Goal: Find specific page/section: Find specific page/section

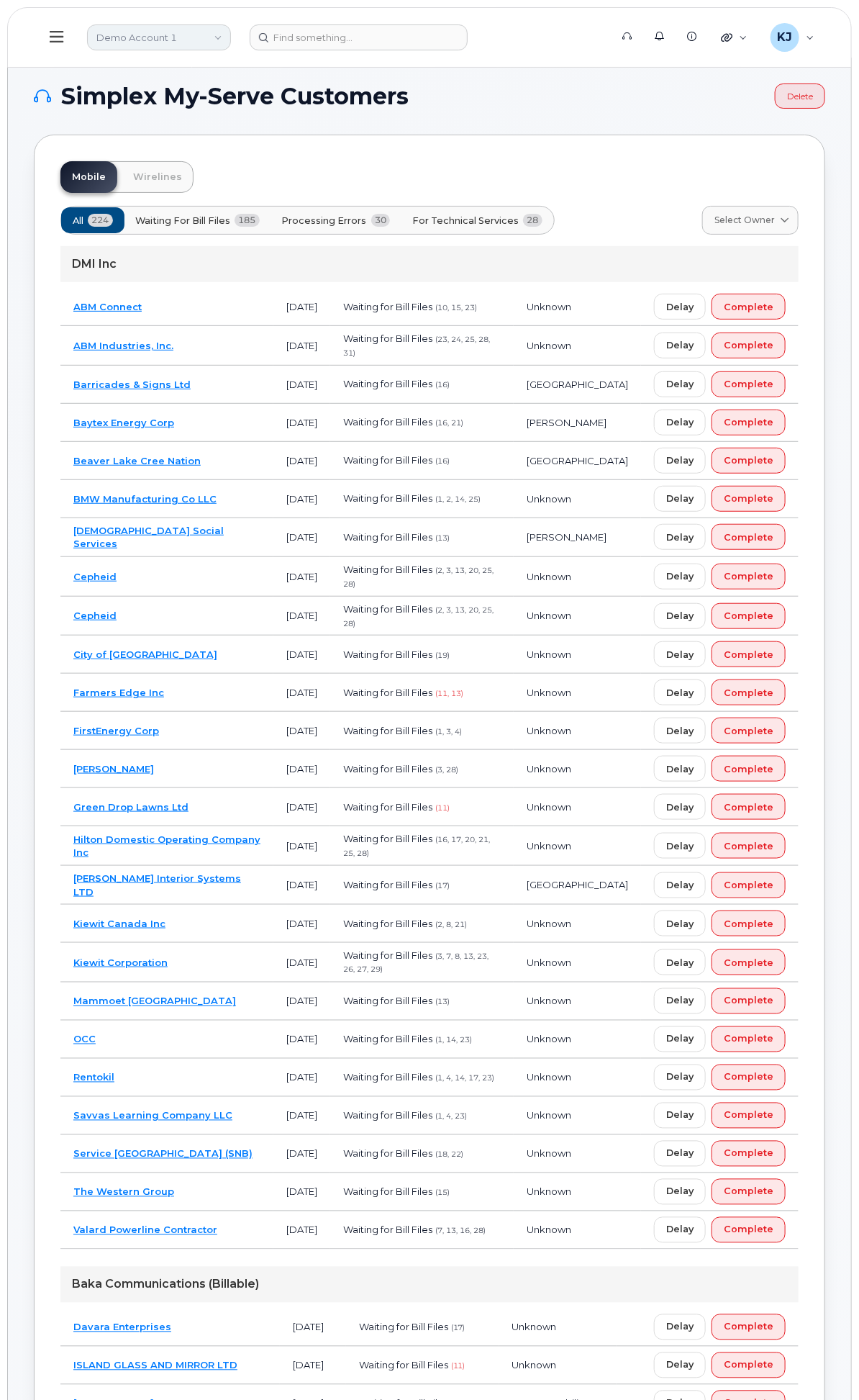
click at [231, 29] on link "Demo Account 1" at bounding box center [158, 37] width 144 height 26
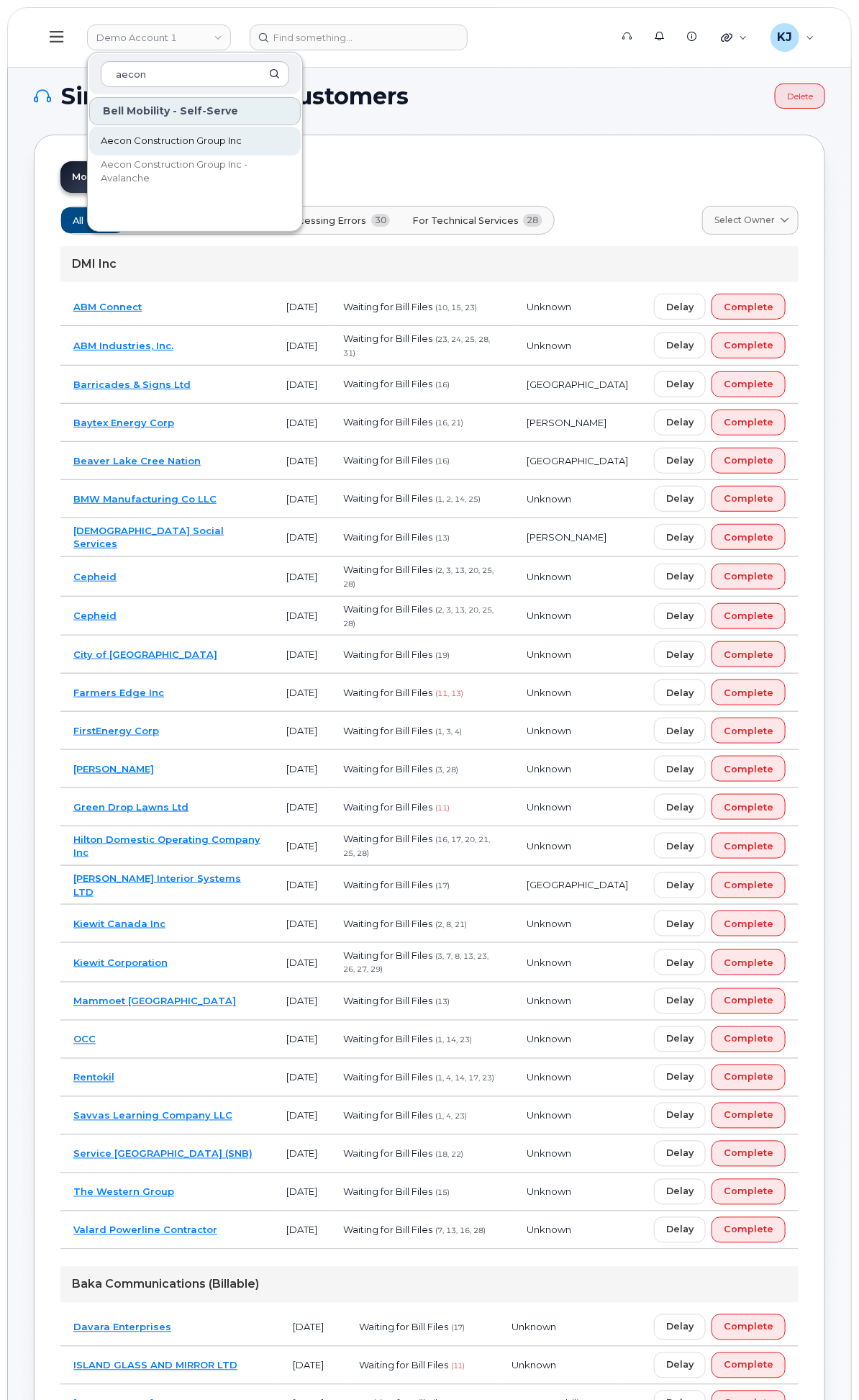
type input "aecon"
click at [242, 138] on span "Aecon Construction Group Inc" at bounding box center [171, 141] width 141 height 14
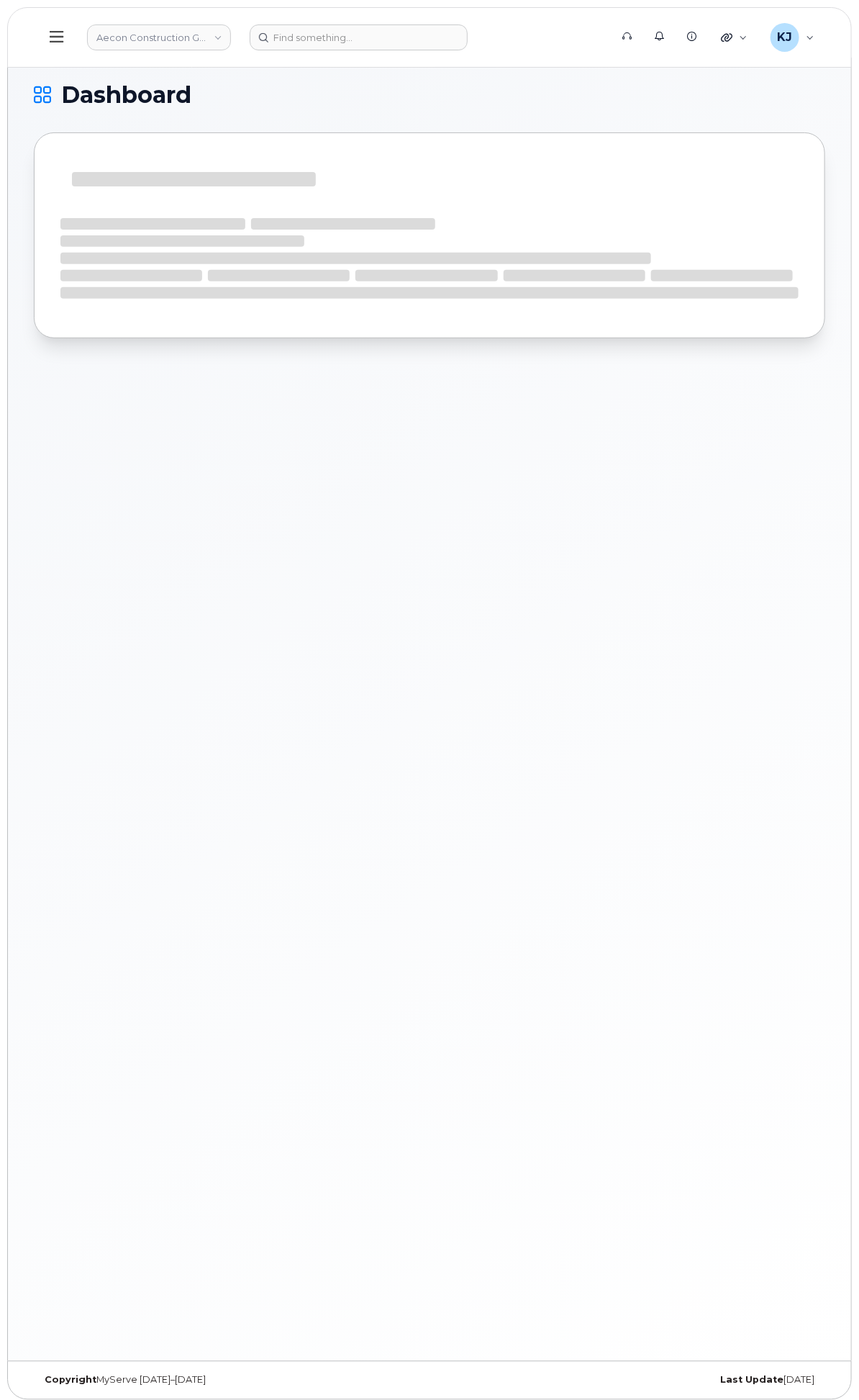
click at [0, 0] on span "Customer Settings" at bounding box center [0, 0] width 0 height 0
click at [0, 0] on div "Business Accounts" at bounding box center [0, 0] width 0 height 0
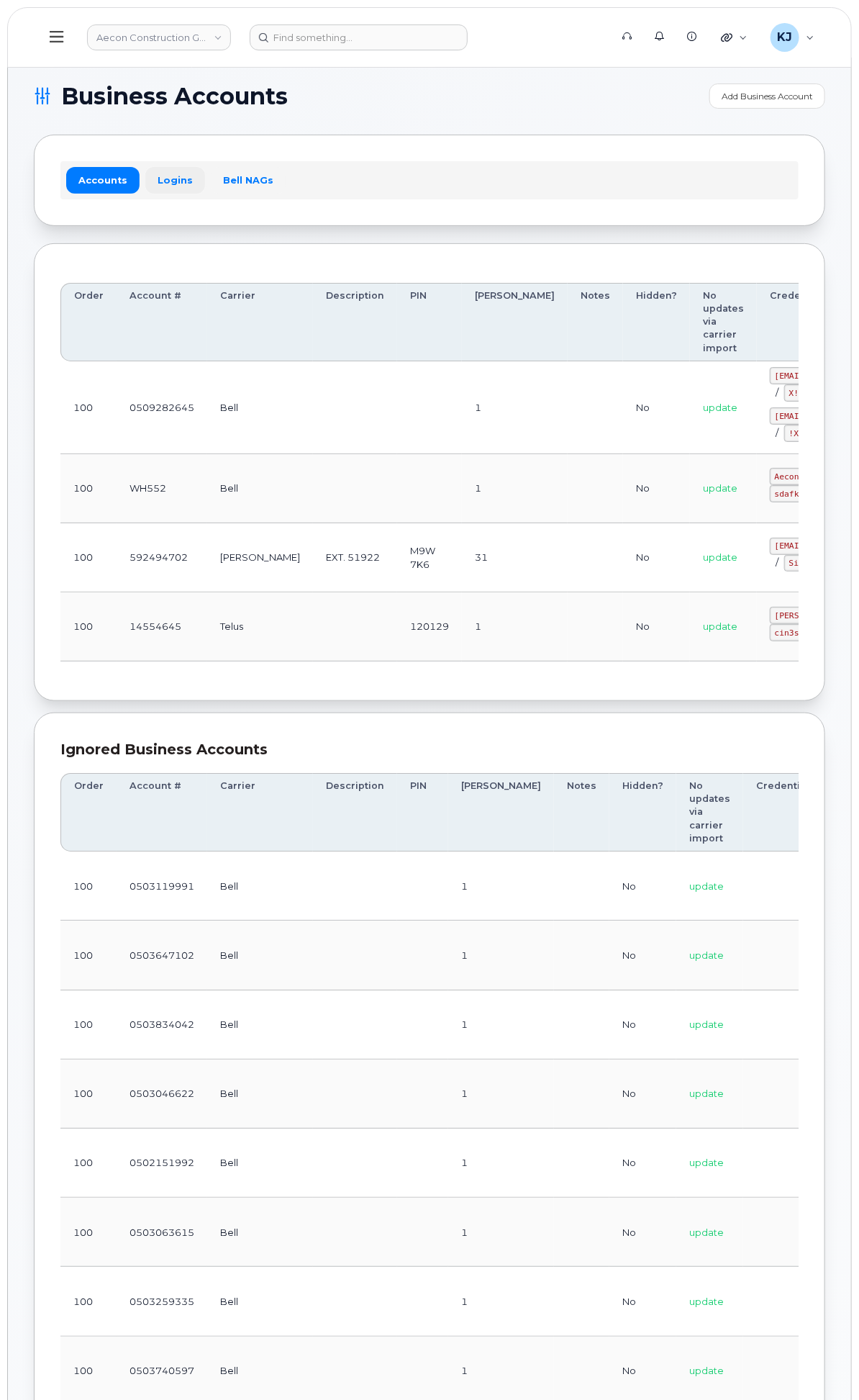
click at [205, 190] on link "Logins" at bounding box center [175, 179] width 59 height 26
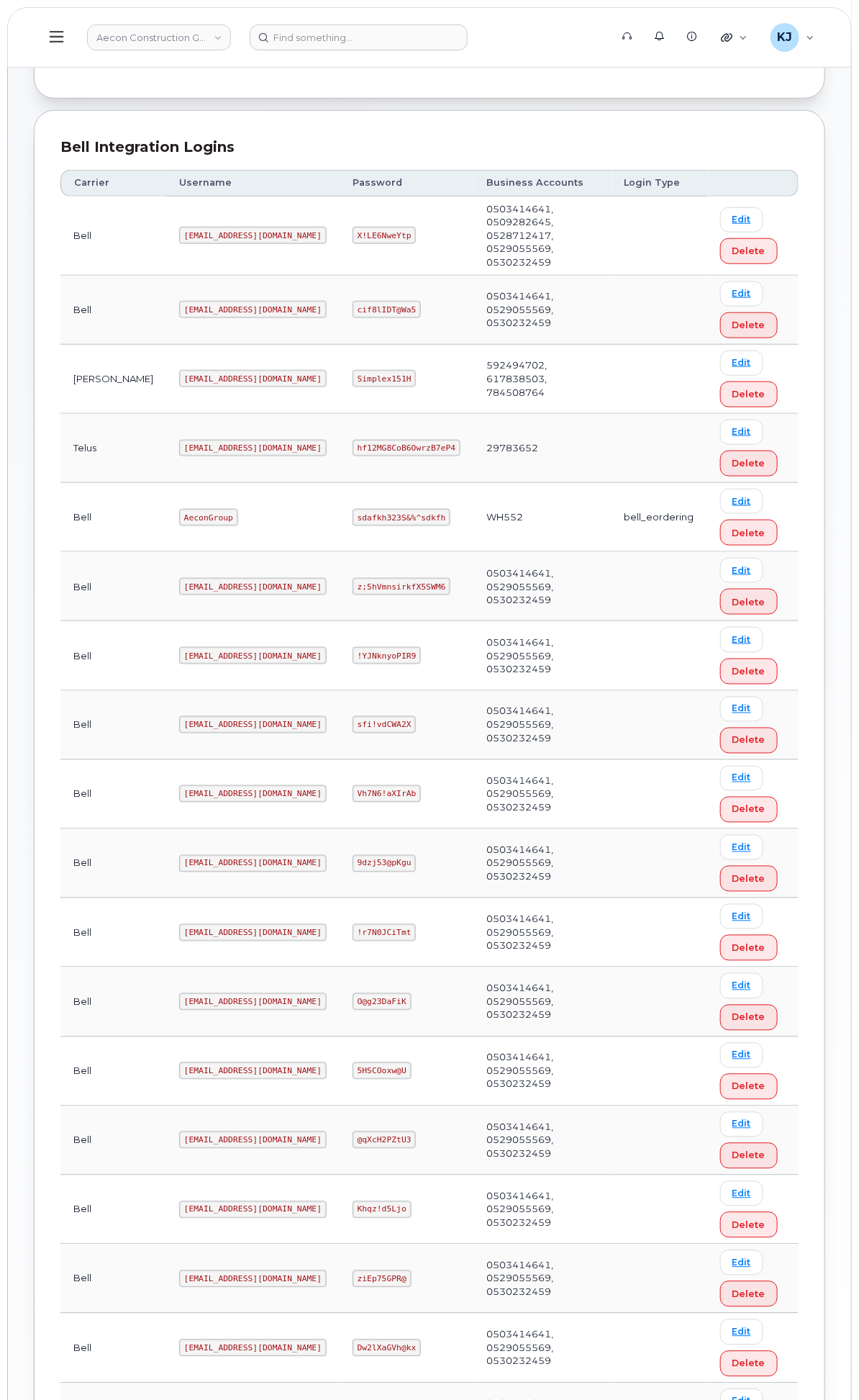
scroll to position [479, 0]
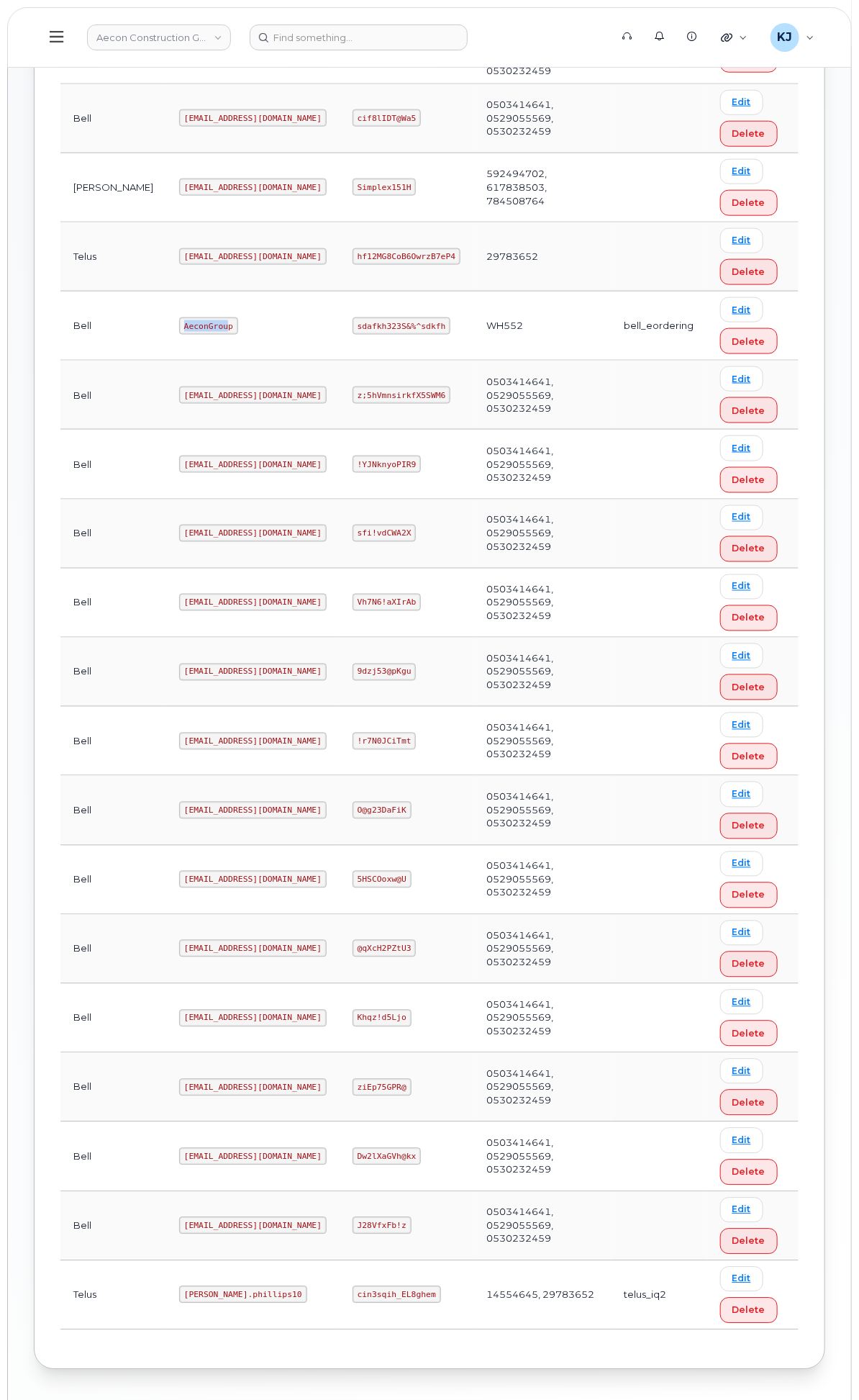
drag, startPoint x: 374, startPoint y: 387, endPoint x: 311, endPoint y: 382, distance: 63.2
click at [311, 361] on tr "Bell AeconGroup sdafkh323S&%^sdkfh WH552 bell_eordering Edit Delete" at bounding box center [429, 326] width 739 height 69
copy tr "AeconGrou"
click at [238, 335] on code "AeconGroup" at bounding box center [208, 326] width 59 height 17
drag, startPoint x: 376, startPoint y: 385, endPoint x: 305, endPoint y: 379, distance: 71.3
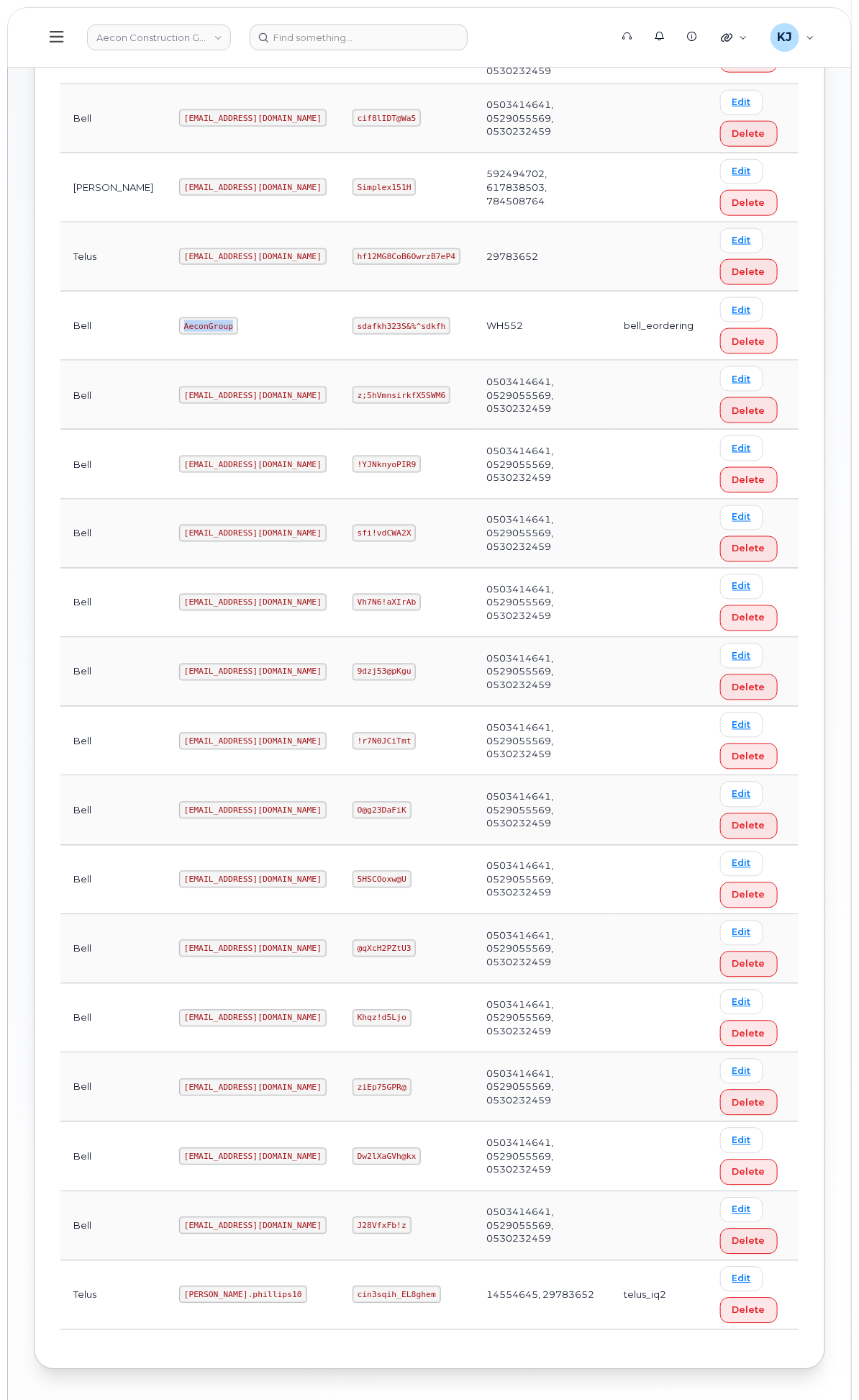
click at [305, 361] on tr "Bell AeconGroup sdafkh323S&%^sdkfh WH552 bell_eordering Edit Delete" at bounding box center [429, 326] width 739 height 69
copy tr "AeconGroup"
click at [451, 335] on code "sdafkh323S&%^sdkfh" at bounding box center [402, 326] width 98 height 17
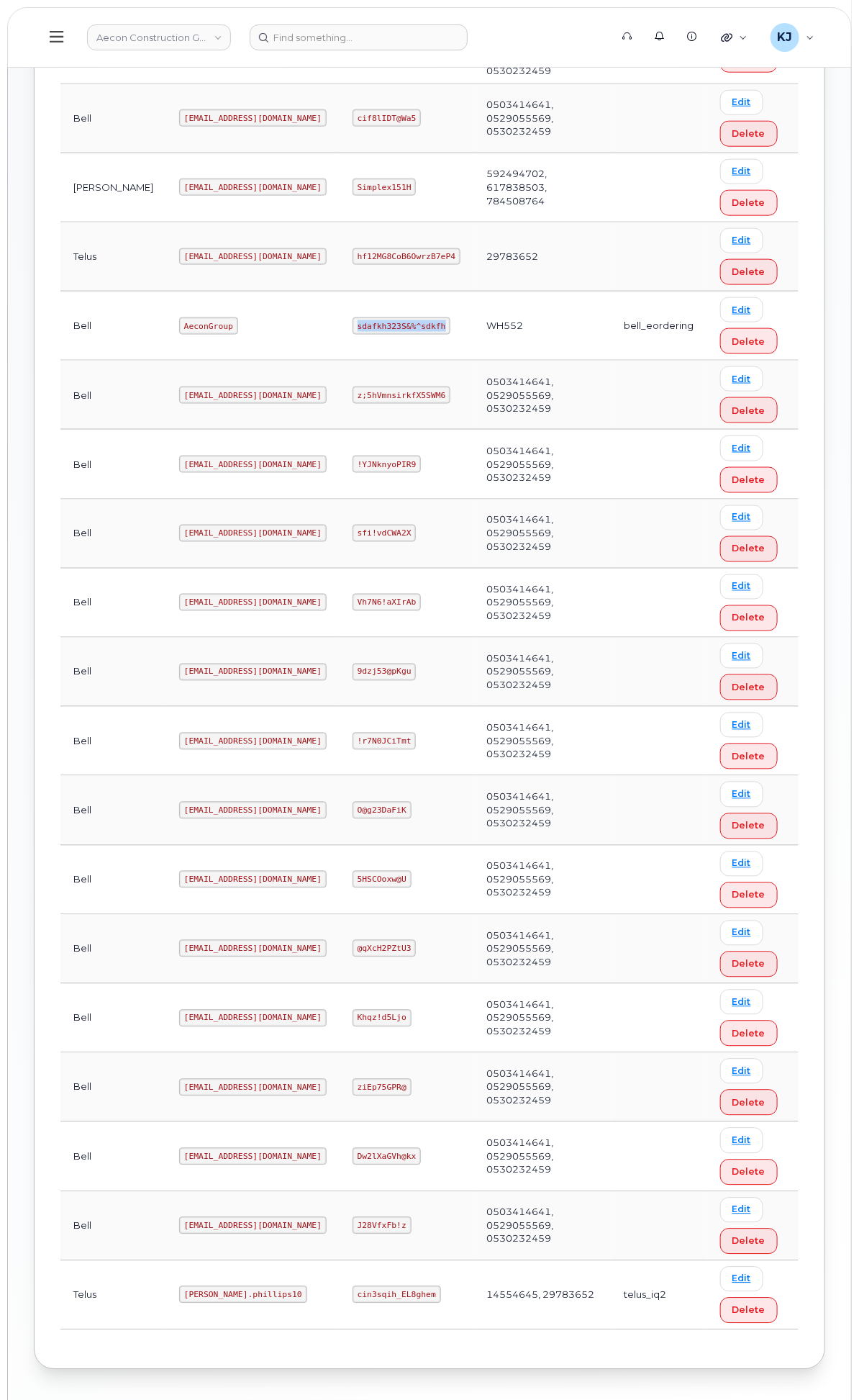
copy code "sdafkh323S&%^sdkfh"
drag, startPoint x: 564, startPoint y: 399, endPoint x: 550, endPoint y: 399, distance: 14.0
click at [474, 361] on td "sdafkh323S&%^sdkfh" at bounding box center [407, 326] width 134 height 69
drag, startPoint x: 525, startPoint y: 387, endPoint x: 605, endPoint y: 380, distance: 80.3
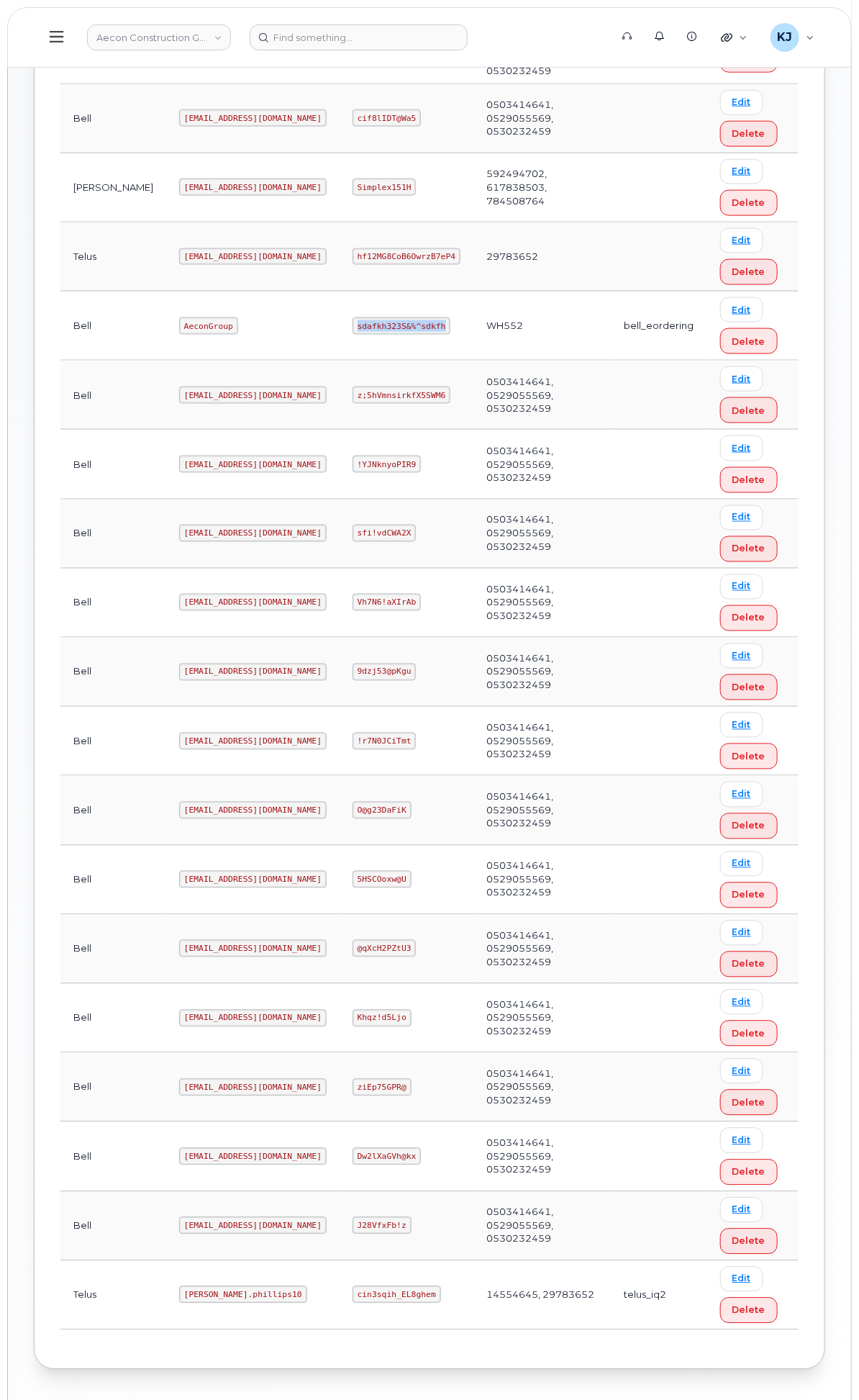
click at [451, 335] on code "sdafkh323S&%^sdkfh" at bounding box center [402, 326] width 98 height 17
copy code "sdafkh323S&%^sdkfh"
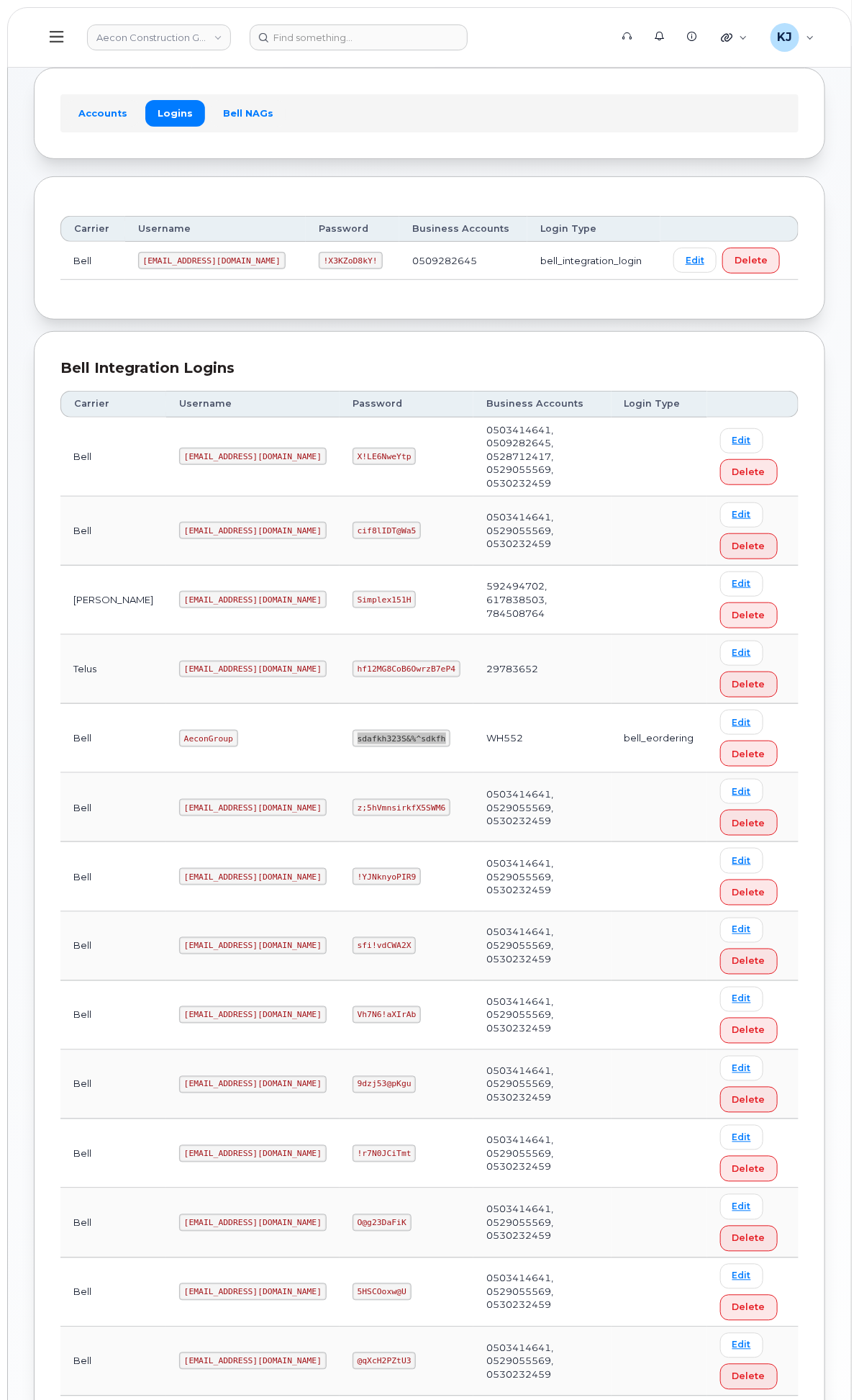
scroll to position [160, 0]
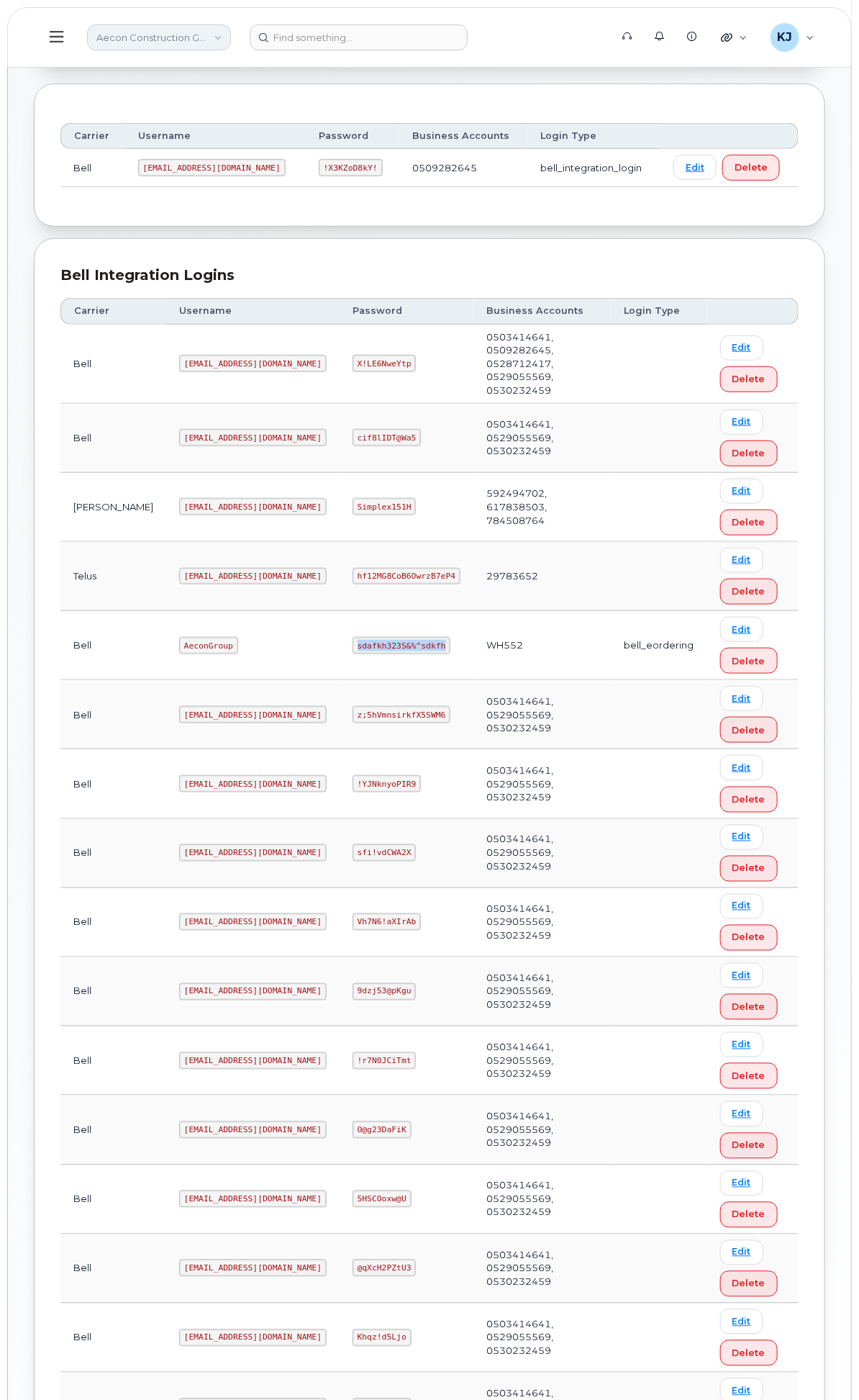
click at [231, 31] on link "Aecon Construction Group Inc" at bounding box center [158, 37] width 144 height 26
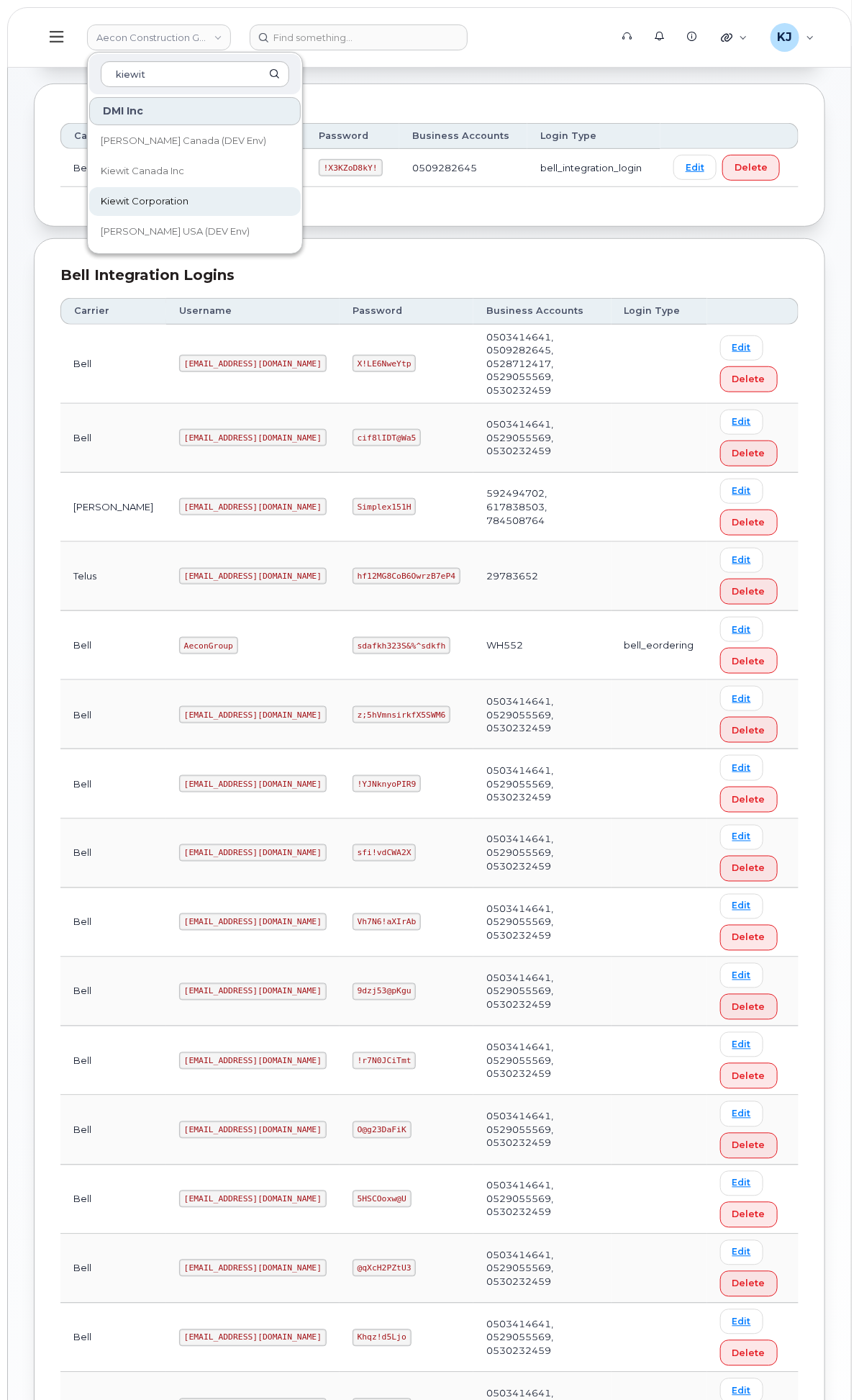
type input "kiewit"
click at [300, 194] on link "Kiewit Corporation" at bounding box center [195, 202] width 211 height 29
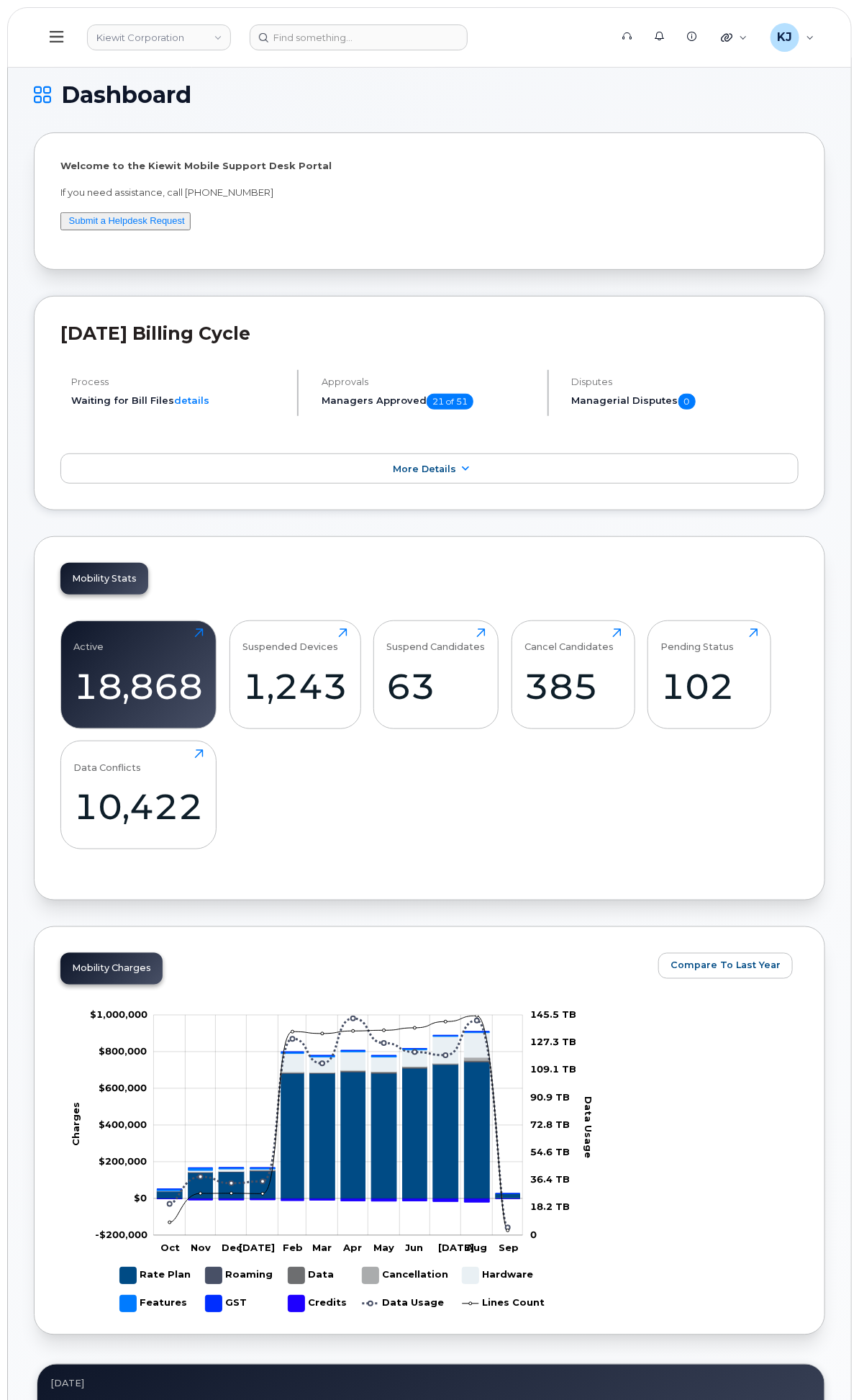
click at [0, 0] on div "Customer Settings" at bounding box center [0, 0] width 0 height 0
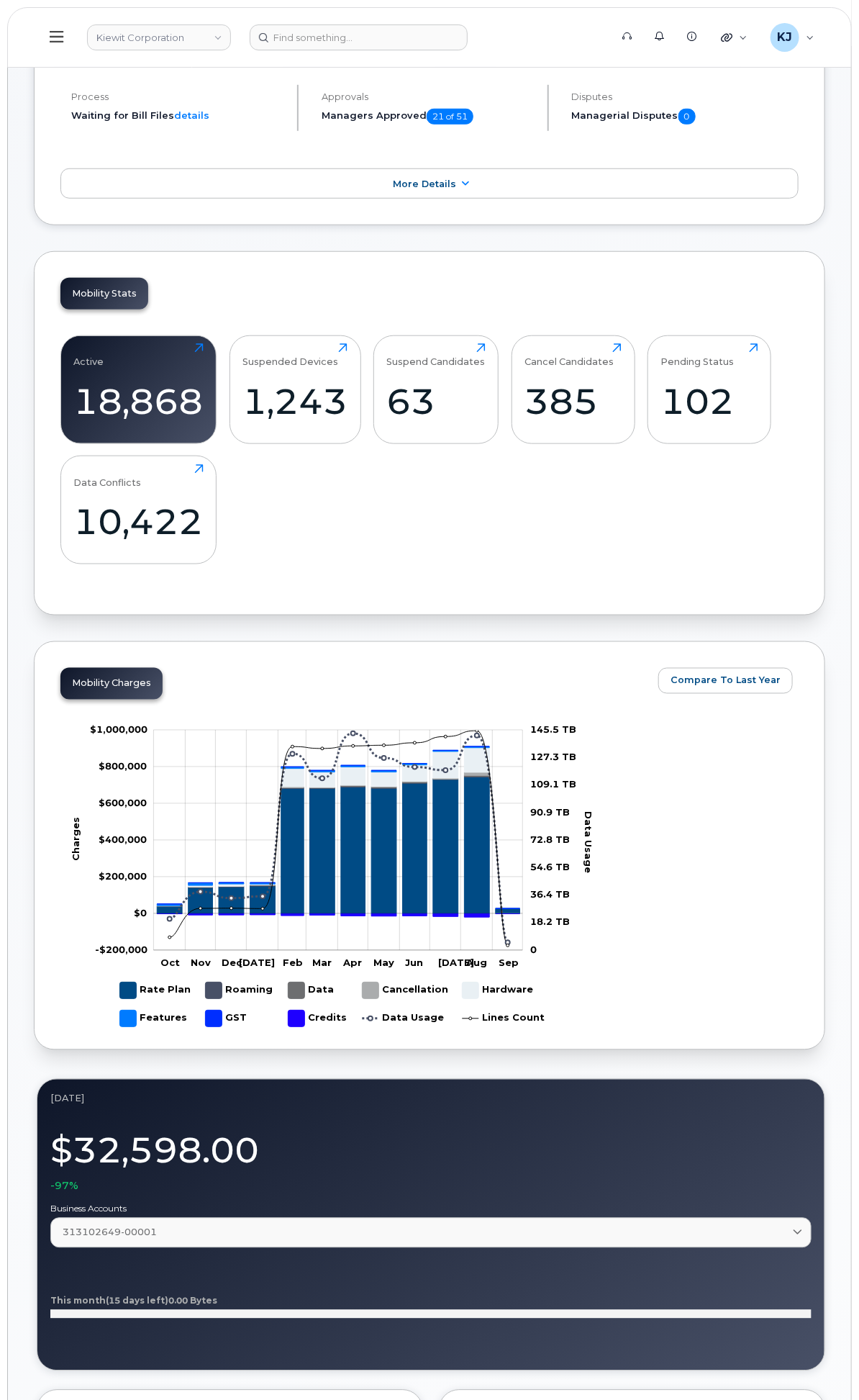
scroll to position [479, 0]
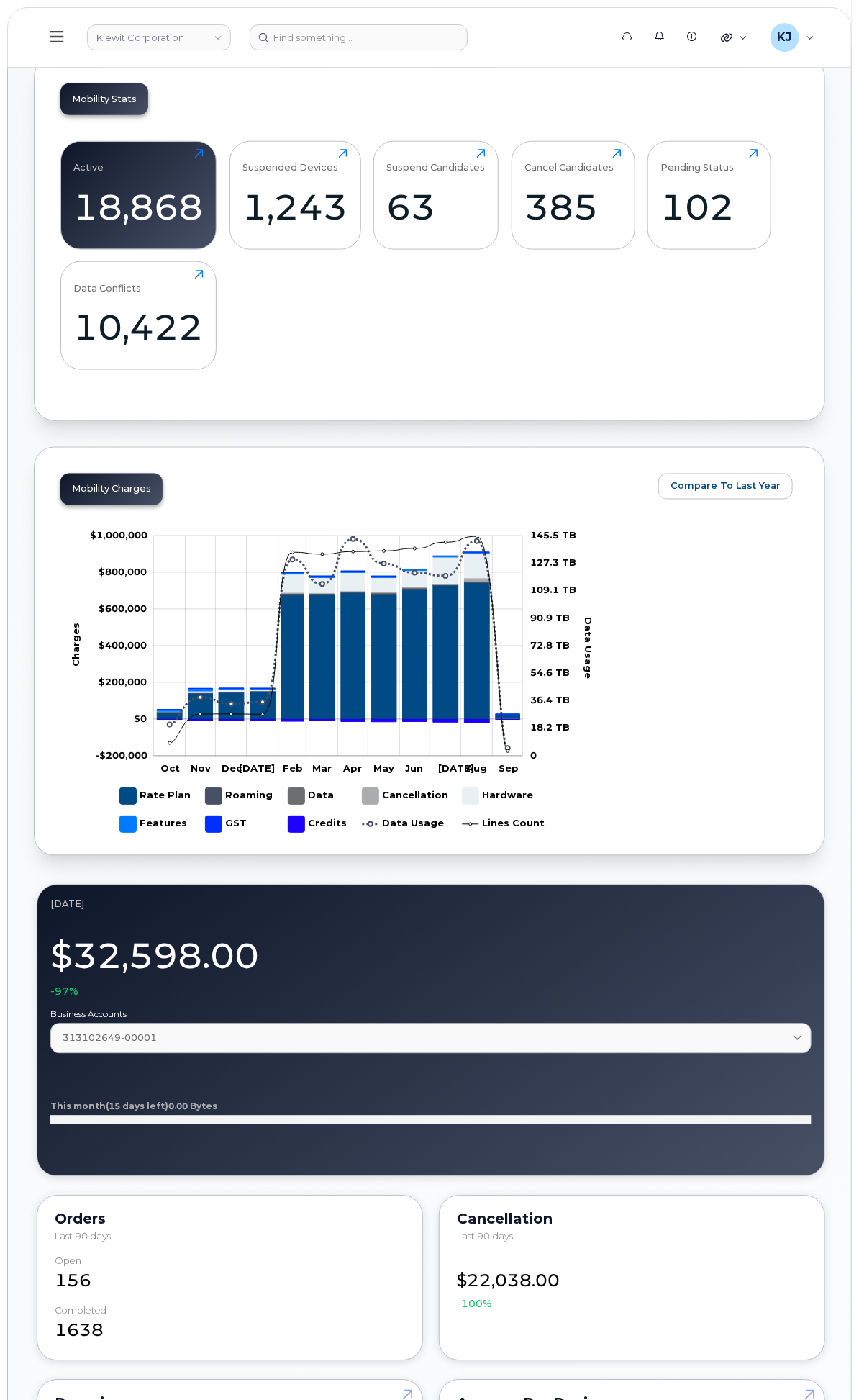
click at [0, 0] on div "Business Accounts" at bounding box center [0, 0] width 0 height 0
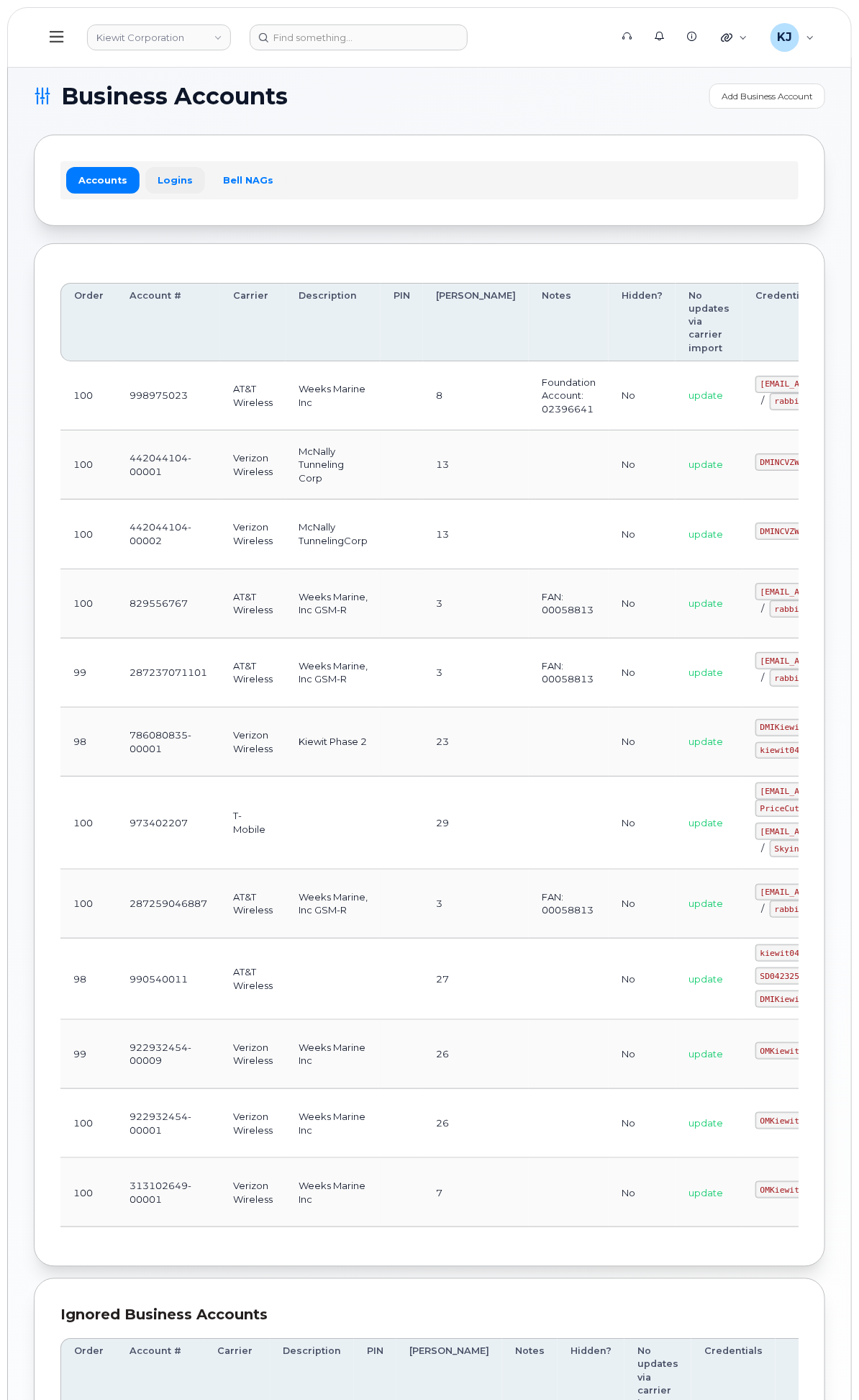
click at [205, 188] on link "Logins" at bounding box center [175, 179] width 59 height 26
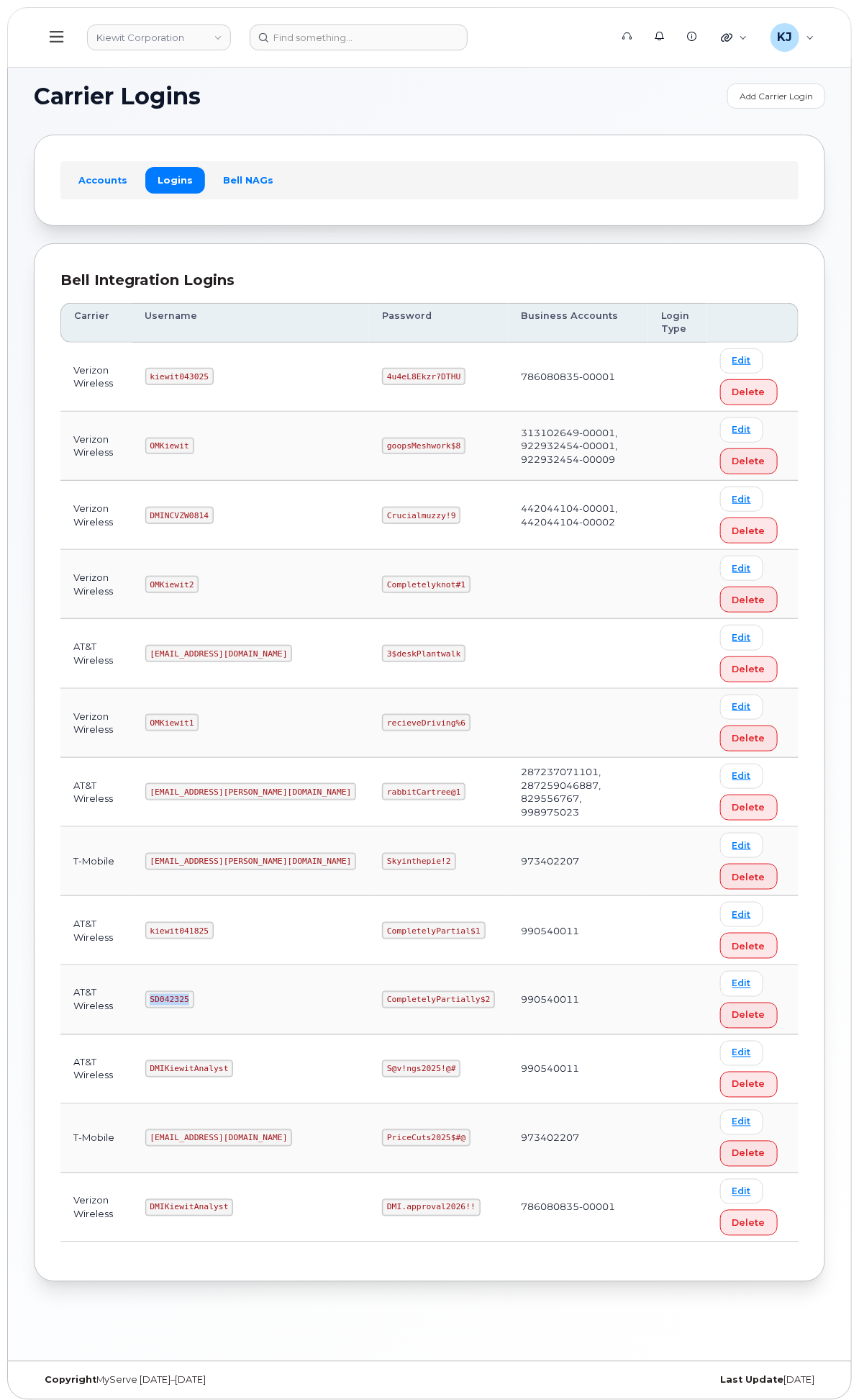
drag, startPoint x: 335, startPoint y: 1020, endPoint x: 376, endPoint y: 1019, distance: 41.0
click at [194, 1008] on code "SD042325" at bounding box center [170, 999] width 49 height 17
drag, startPoint x: 362, startPoint y: 1019, endPoint x: 341, endPoint y: 1024, distance: 21.6
click at [194, 1008] on code "SD042325" at bounding box center [170, 999] width 49 height 17
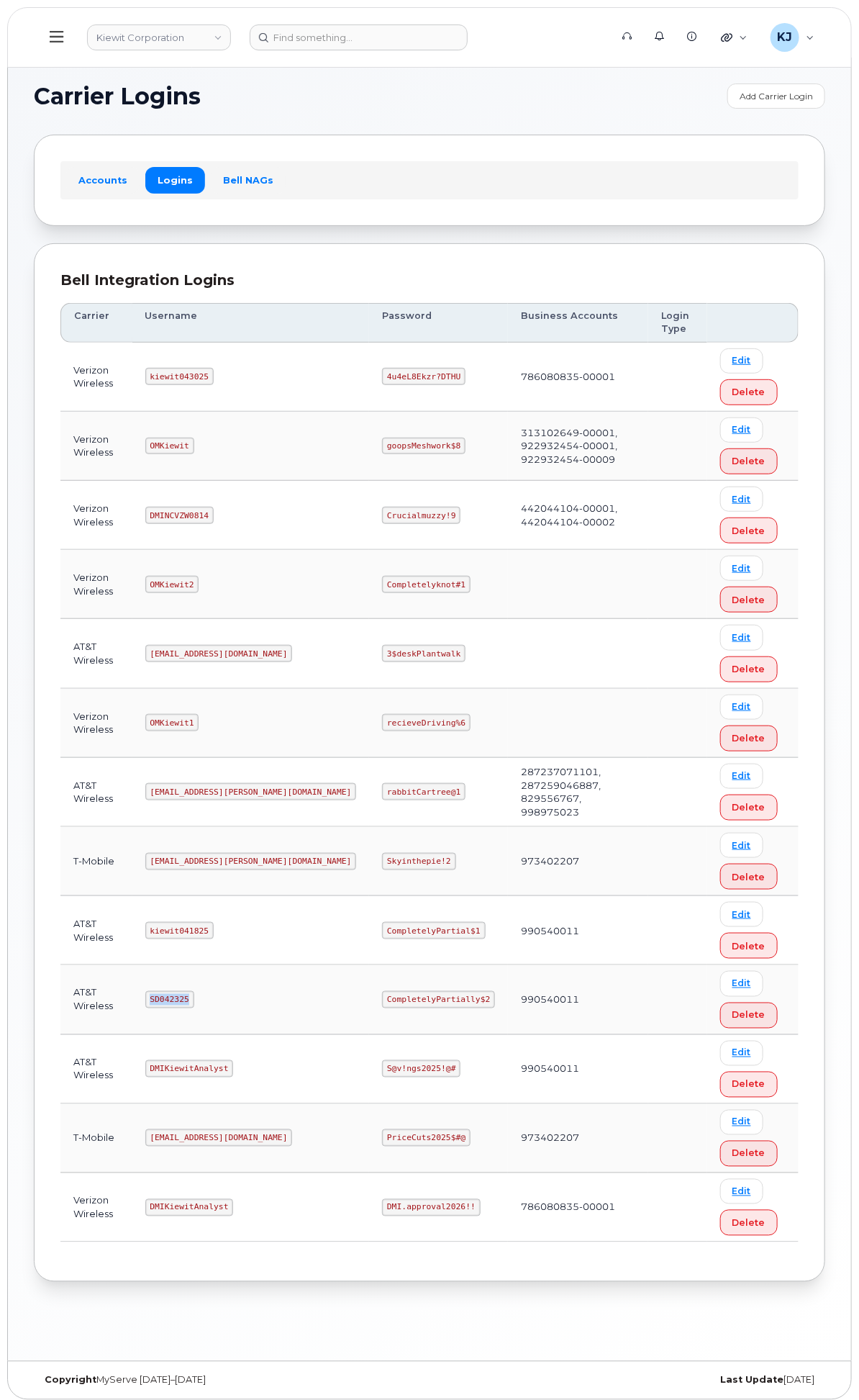
click at [194, 1008] on code "SD042325" at bounding box center [170, 999] width 49 height 17
copy code "SD042325"
drag, startPoint x: 507, startPoint y: 1024, endPoint x: 603, endPoint y: 1026, distance: 96.0
click at [495, 1008] on code "CompletelyPartially$2" at bounding box center [439, 999] width 113 height 17
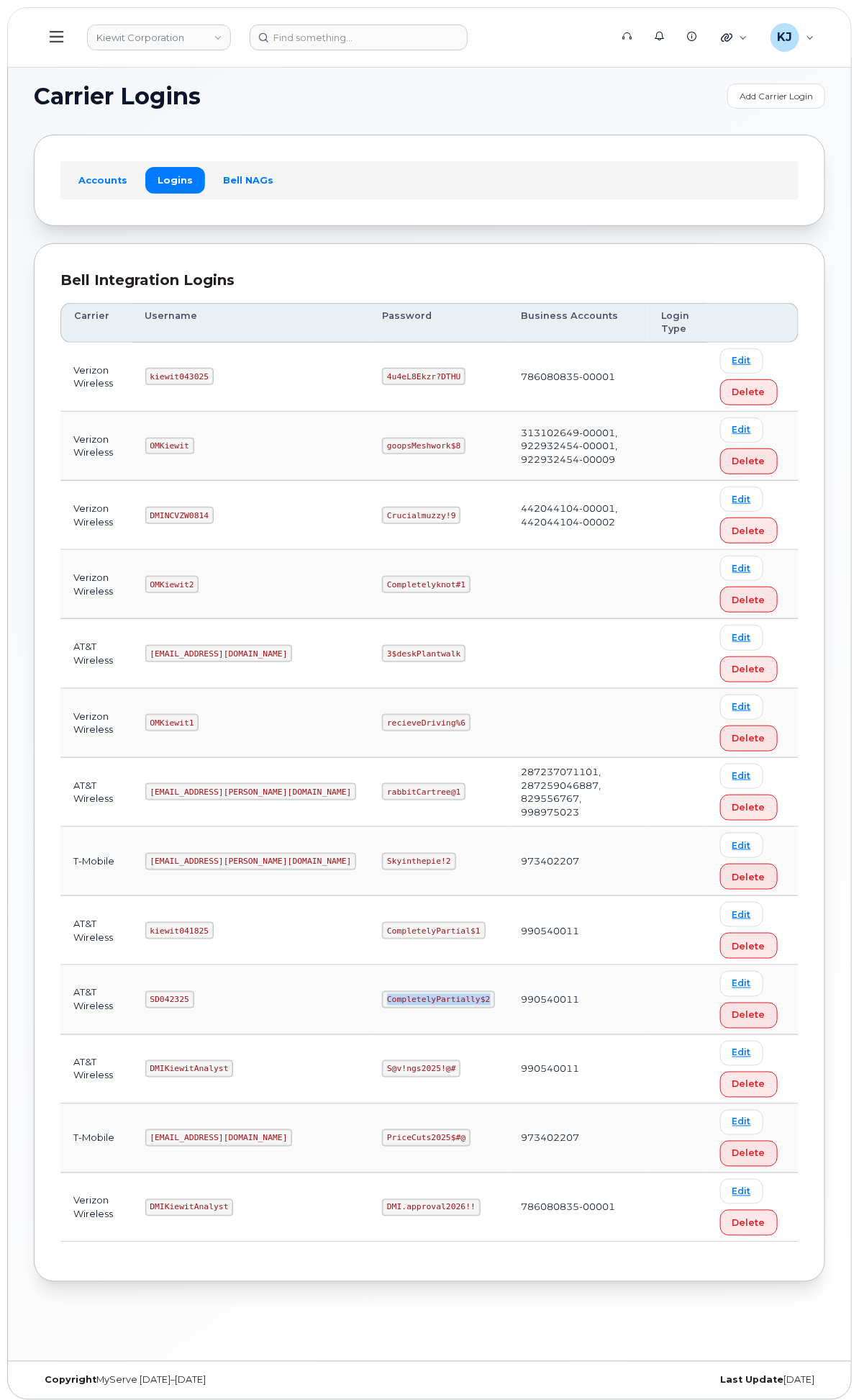
copy code "CompletelyPartially$2"
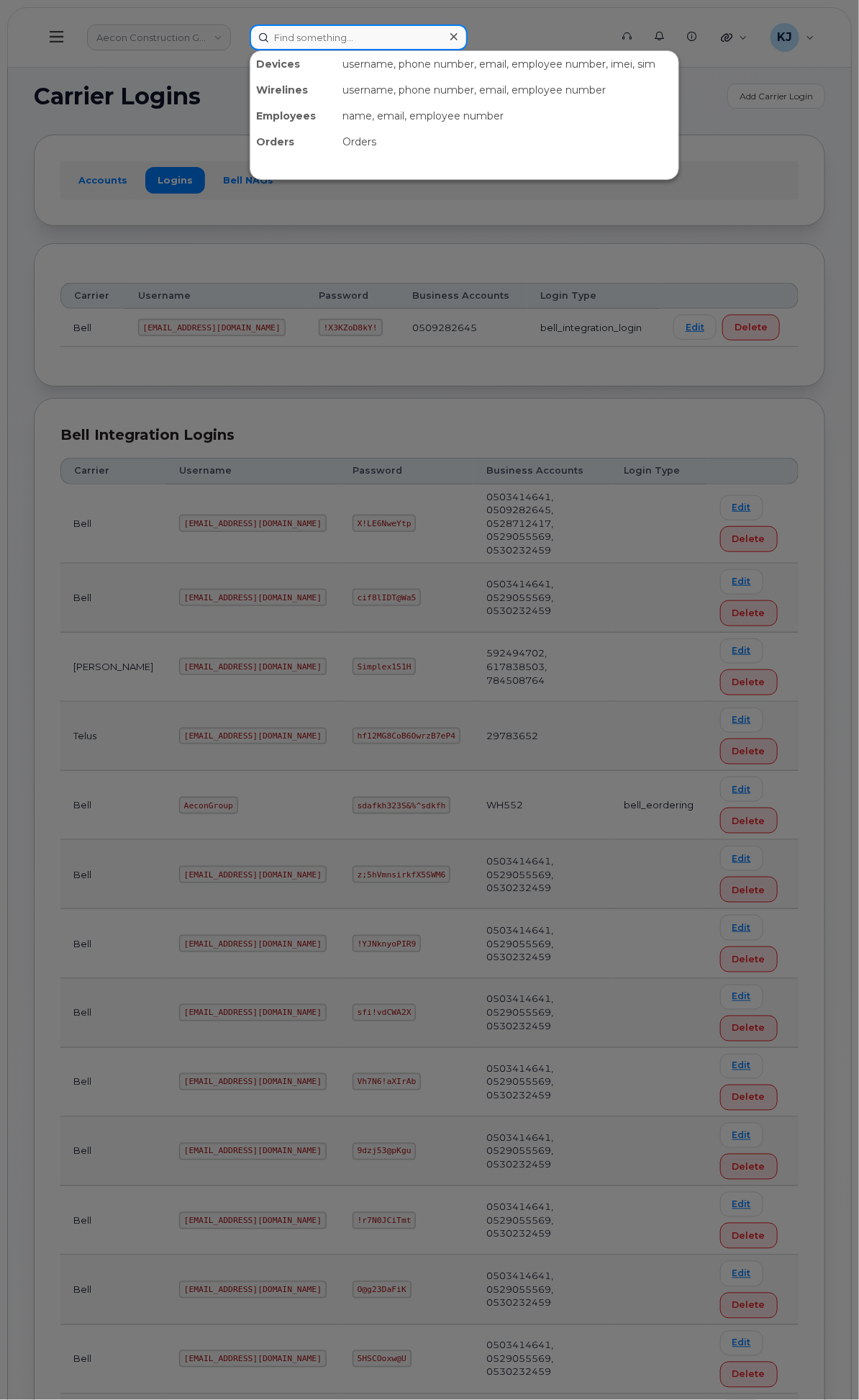
click at [462, 43] on input at bounding box center [358, 37] width 218 height 26
paste input "6023635798"
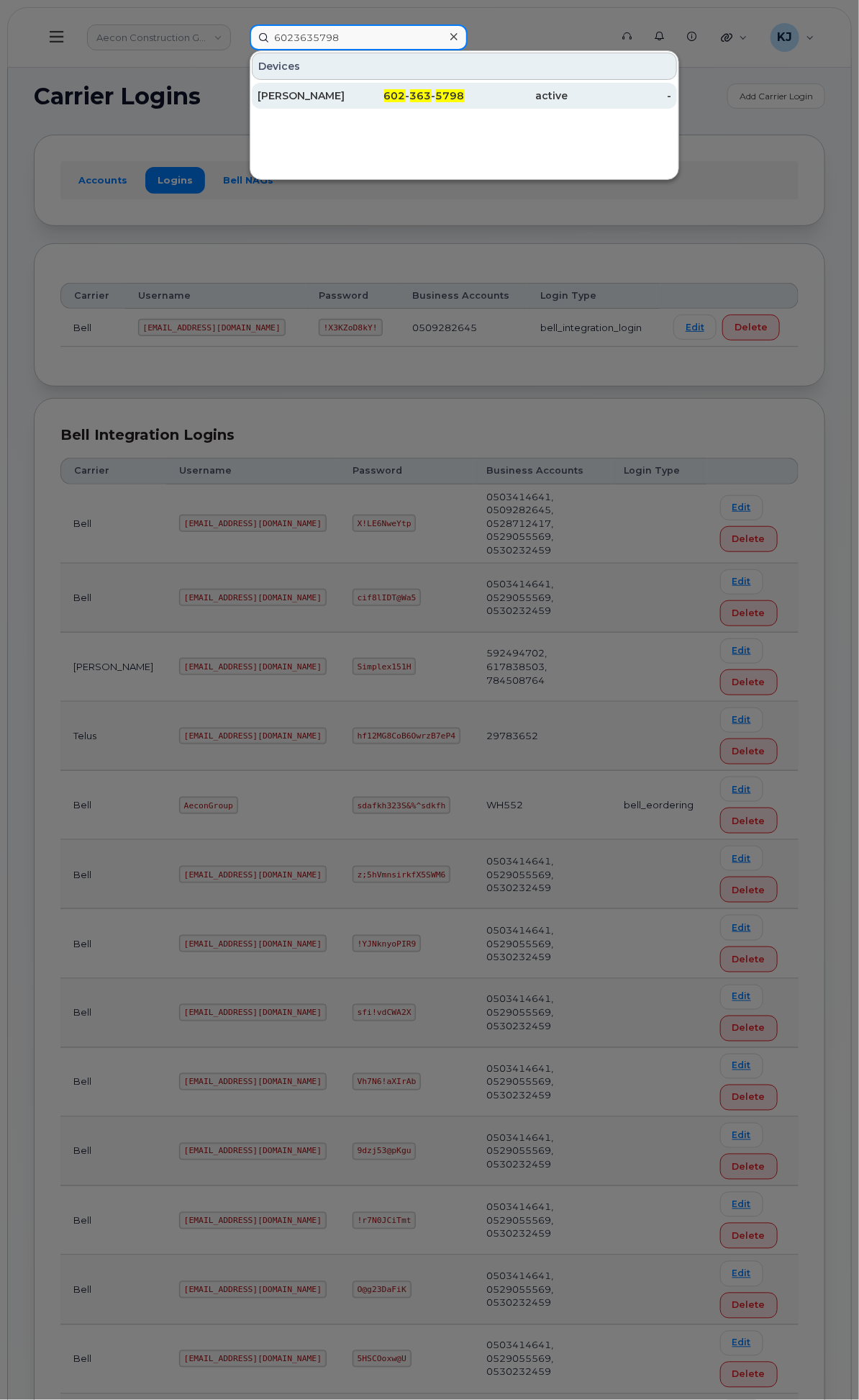
type input "6023635798"
click at [465, 100] on div "602 - 363 - 5798" at bounding box center [413, 95] width 103 height 26
